Goal: Register for event/course

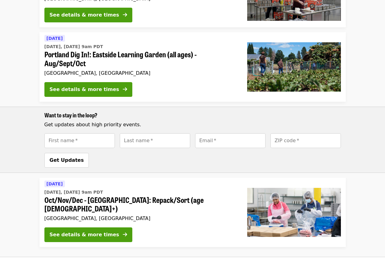
scroll to position [245, 0]
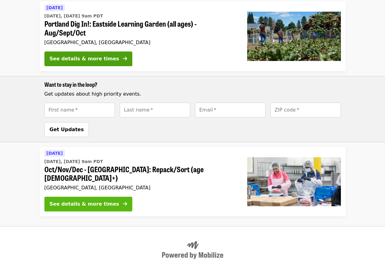
click at [86, 201] on div "See details & more times" at bounding box center [85, 204] width 70 height 7
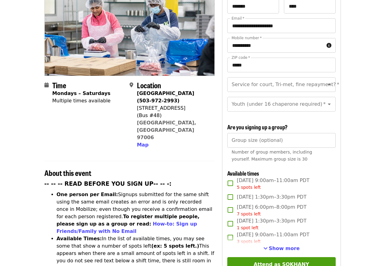
scroll to position [92, 0]
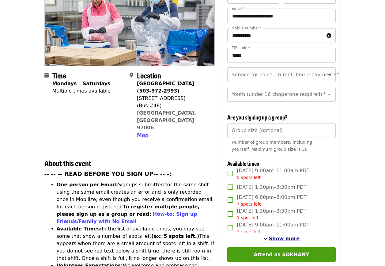
click at [274, 239] on span "Show more" at bounding box center [284, 239] width 31 height 6
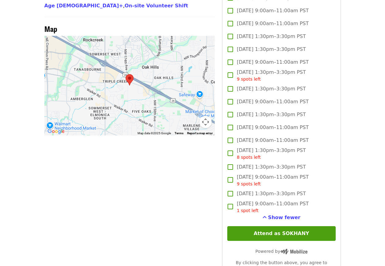
scroll to position [613, 0]
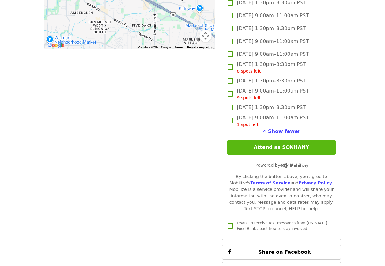
click at [269, 147] on button "Attend as SOKHANY" at bounding box center [282, 147] width 108 height 15
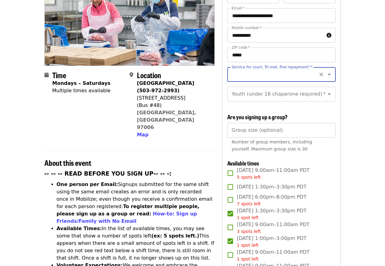
scroll to position [0, 0]
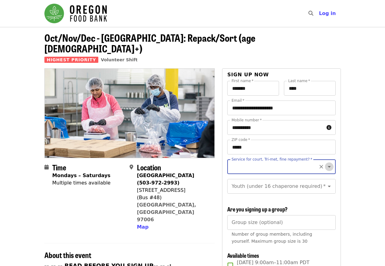
click at [326, 163] on icon "Open" at bounding box center [329, 166] width 7 height 7
click at [236, 174] on li "No" at bounding box center [280, 172] width 104 height 11
type input "**"
click at [328, 183] on icon "Open" at bounding box center [329, 186] width 7 height 7
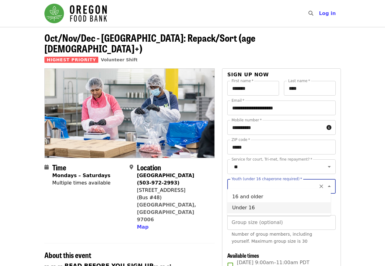
click at [242, 210] on li "Under 16" at bounding box center [280, 207] width 104 height 11
type input "********"
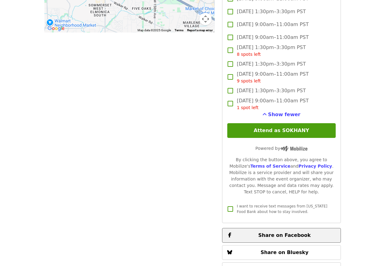
scroll to position [644, 0]
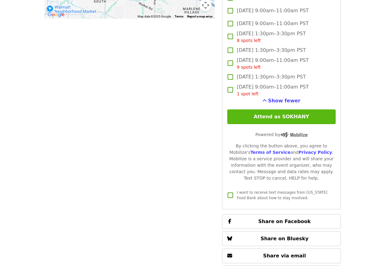
click at [269, 117] on button "Attend as SOKHANY" at bounding box center [282, 116] width 108 height 15
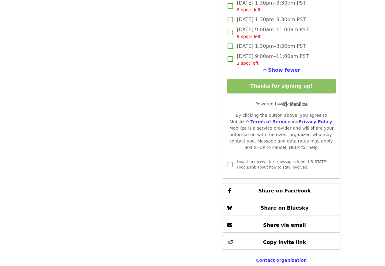
scroll to position [491, 0]
